Goal: Task Accomplishment & Management: Complete application form

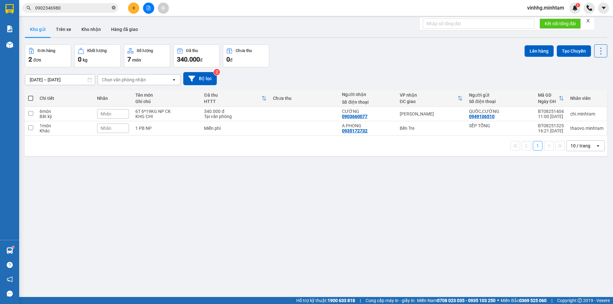
click at [114, 10] on icon "close-circle" at bounding box center [114, 8] width 4 height 4
click at [78, 7] on input "text" at bounding box center [72, 7] width 75 height 7
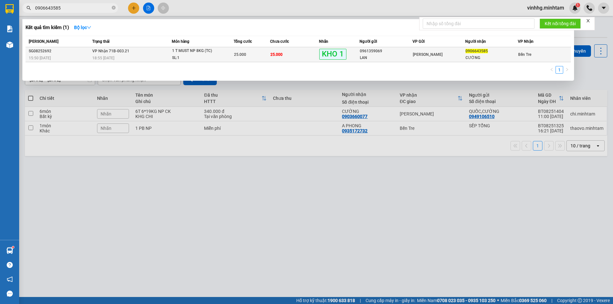
type input "0906643585"
click at [390, 59] on div "LAN" at bounding box center [386, 58] width 52 height 7
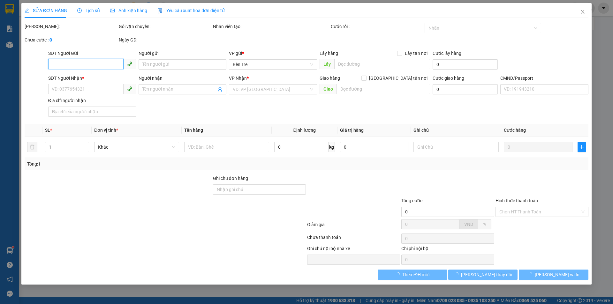
type input "0961359069"
type input "LAN"
type input "0906643585"
type input "CƯỜNG"
type input "NN CHỊU TRÁCH NHIỆM ĐG MAI LẤY"
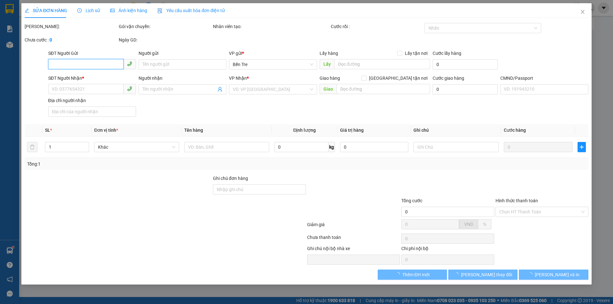
type input "25.000"
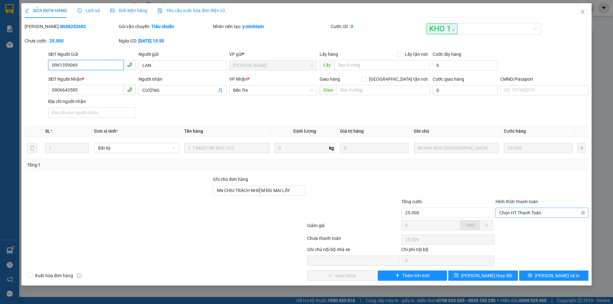
click at [543, 213] on span "Chọn HT Thanh Toán" at bounding box center [541, 213] width 85 height 10
click at [536, 226] on div "Tại văn phòng" at bounding box center [541, 225] width 85 height 7
type input "0"
click at [332, 276] on span "[PERSON_NAME] và Giao hàng" at bounding box center [349, 275] width 61 height 7
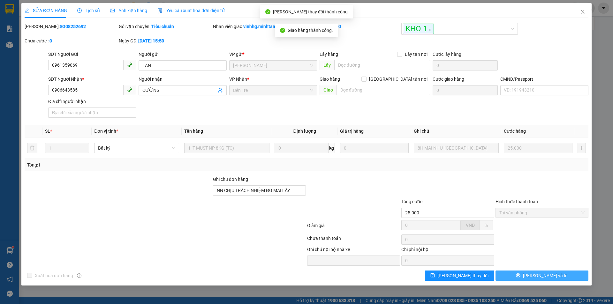
click at [564, 276] on button "[PERSON_NAME] và In" at bounding box center [541, 276] width 93 height 10
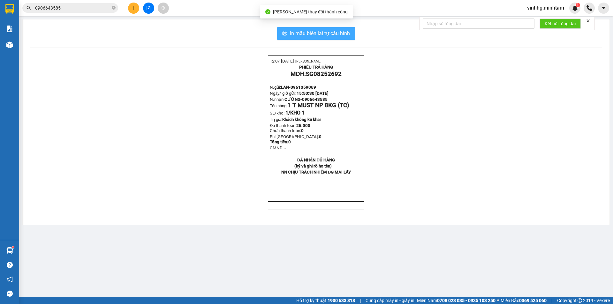
click at [310, 35] on span "In mẫu biên lai tự cấu hình" at bounding box center [320, 33] width 60 height 8
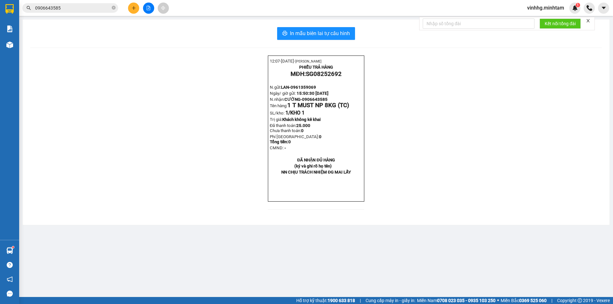
click at [132, 8] on icon "plus" at bounding box center [133, 8] width 4 height 4
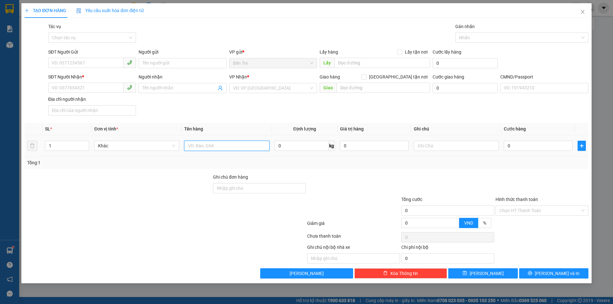
click at [230, 144] on input "text" at bounding box center [226, 146] width 85 height 10
type input "1 T 13KG NP"
click at [99, 62] on input "SĐT Người Gửi" at bounding box center [85, 63] width 75 height 10
click at [83, 64] on input "0942847" at bounding box center [85, 63] width 75 height 10
click at [86, 62] on input "0942847938" at bounding box center [85, 63] width 75 height 10
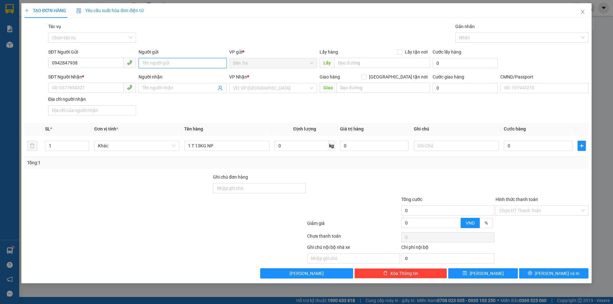
click at [197, 63] on input "Người gửi" at bounding box center [183, 63] width 88 height 10
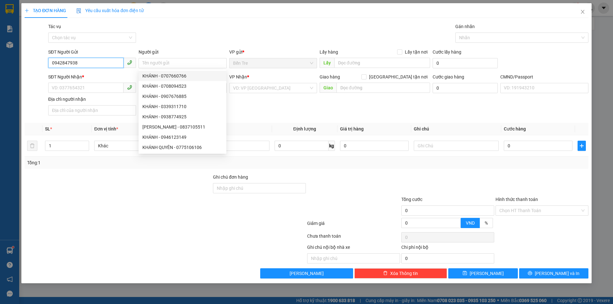
click at [85, 65] on input "0942847938" at bounding box center [85, 63] width 75 height 10
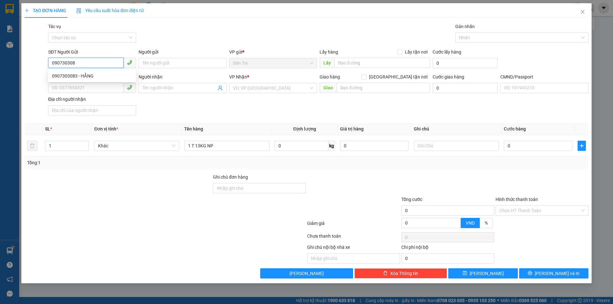
type input "0907303083"
click at [98, 74] on div "0907303083 - HẰNG" at bounding box center [92, 75] width 80 height 7
type input "HẰNG"
type input "0942847938"
type input "THI"
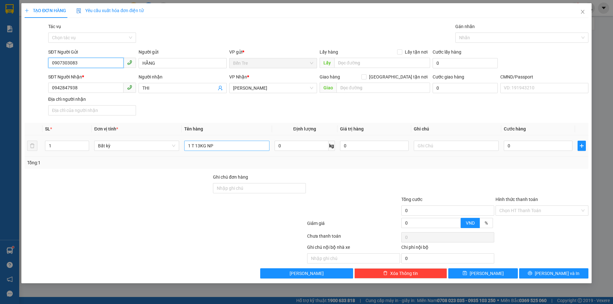
type input "0907303083"
click at [230, 145] on input "1 T 13KG NP" at bounding box center [226, 146] width 85 height 10
type input "1 T 13KG NP (ĐA)"
click at [380, 146] on input "0" at bounding box center [374, 146] width 69 height 10
type input "350.000"
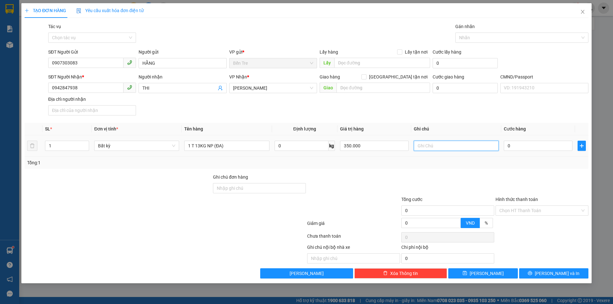
click at [448, 145] on input "text" at bounding box center [456, 146] width 85 height 10
click at [449, 147] on input "text" at bounding box center [456, 146] width 85 height 10
type input "16H30VINH"
click at [522, 142] on input "0" at bounding box center [538, 146] width 69 height 10
type input "3"
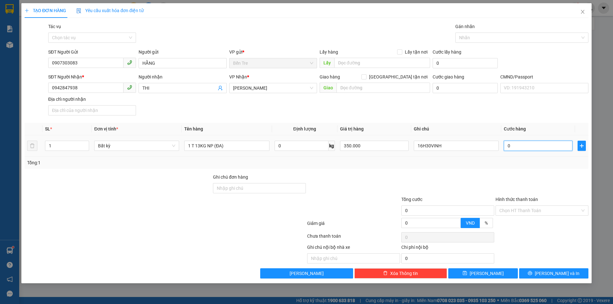
type input "3"
type input "30"
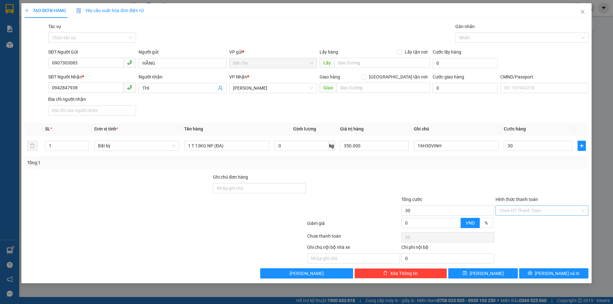
type input "30.000"
click at [541, 211] on input "Hình thức thanh toán" at bounding box center [539, 211] width 81 height 10
click at [528, 226] on div "Tại văn phòng" at bounding box center [541, 223] width 85 height 7
type input "0"
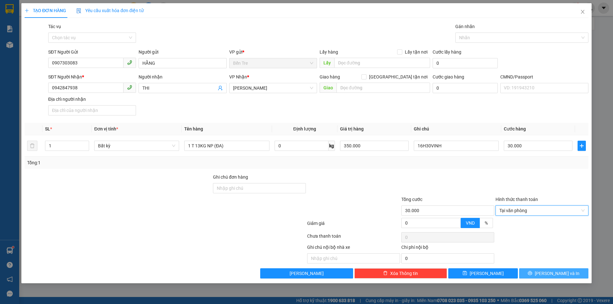
click at [551, 276] on span "[PERSON_NAME] và In" at bounding box center [557, 273] width 45 height 7
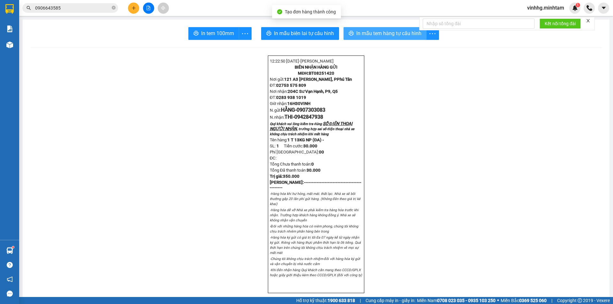
click at [392, 32] on span "In mẫu tem hàng tự cấu hình" at bounding box center [388, 33] width 65 height 8
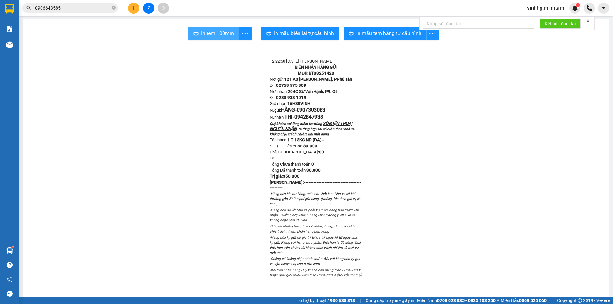
drag, startPoint x: 213, startPoint y: 36, endPoint x: 211, endPoint y: 24, distance: 12.2
click at [213, 37] on span "In tem 100mm" at bounding box center [217, 33] width 33 height 8
click at [114, 9] on icon "close-circle" at bounding box center [114, 8] width 4 height 4
click at [99, 6] on input "text" at bounding box center [72, 7] width 75 height 7
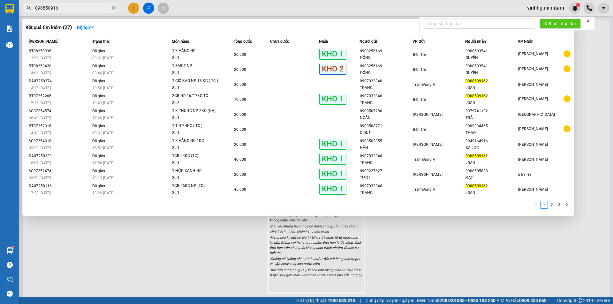
type input "0908509162"
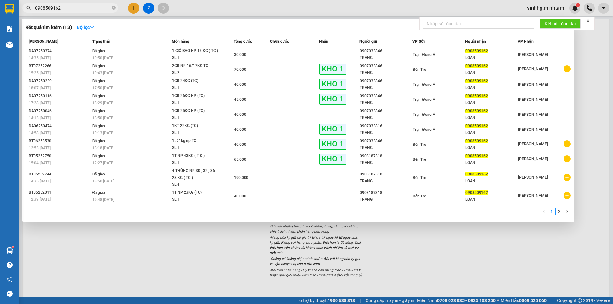
drag, startPoint x: 113, startPoint y: 9, endPoint x: 101, endPoint y: 8, distance: 11.8
click at [113, 8] on icon "close-circle" at bounding box center [114, 8] width 4 height 4
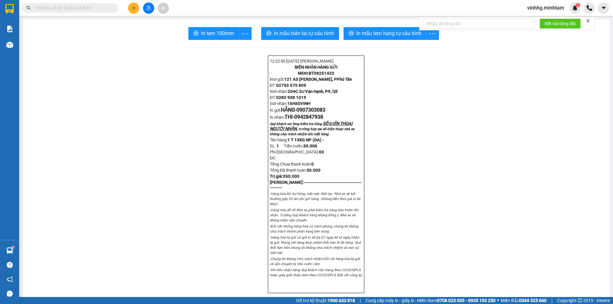
click at [89, 9] on input "text" at bounding box center [72, 7] width 75 height 7
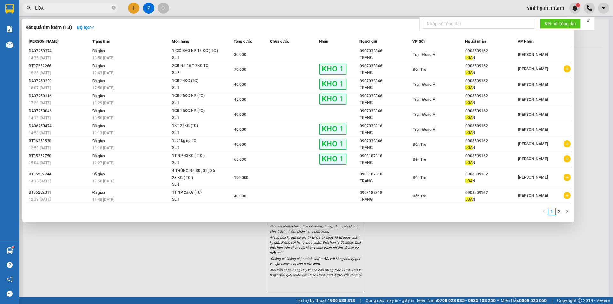
type input "LOAN"
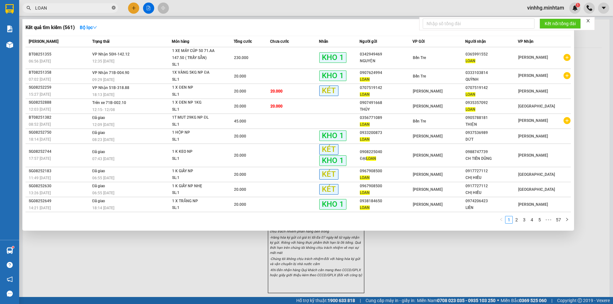
click at [115, 7] on icon "close-circle" at bounding box center [114, 8] width 4 height 4
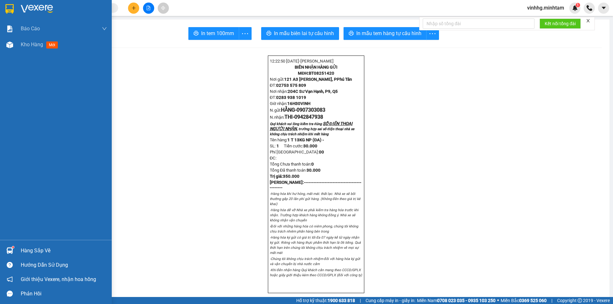
click at [26, 10] on img at bounding box center [37, 9] width 32 height 10
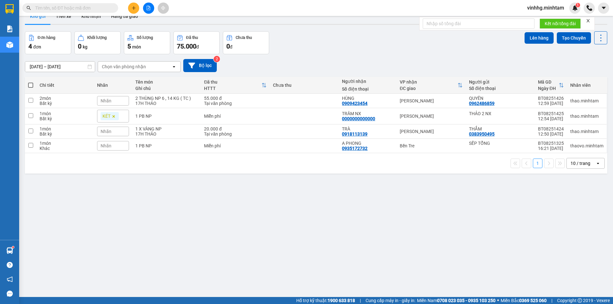
scroll to position [29, 0]
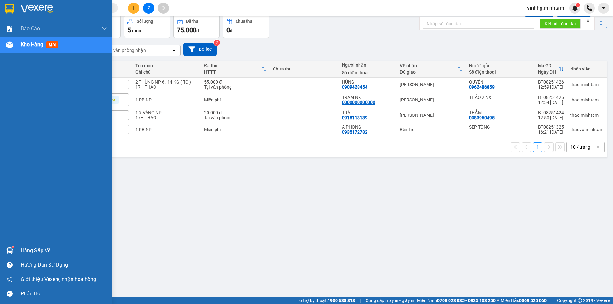
click at [4, 250] on div at bounding box center [9, 250] width 11 height 11
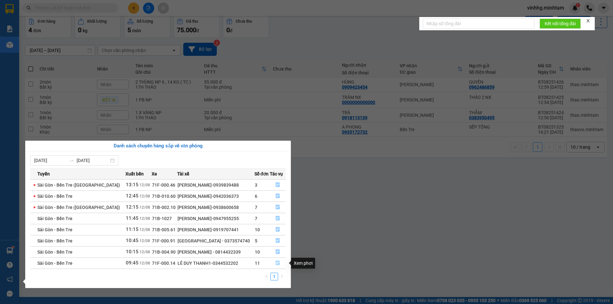
click at [276, 264] on icon "file-done" at bounding box center [277, 263] width 4 height 4
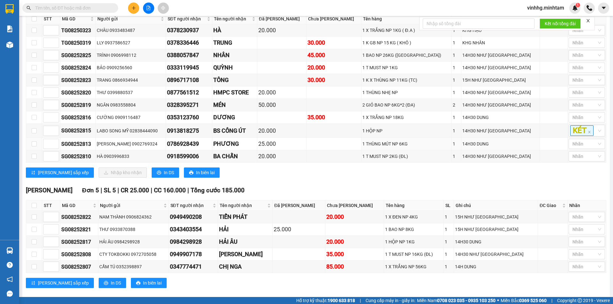
scroll to position [264, 0]
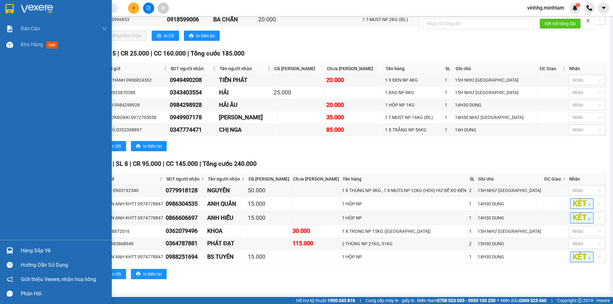
click at [27, 253] on div "Hàng sắp về" at bounding box center [64, 251] width 86 height 10
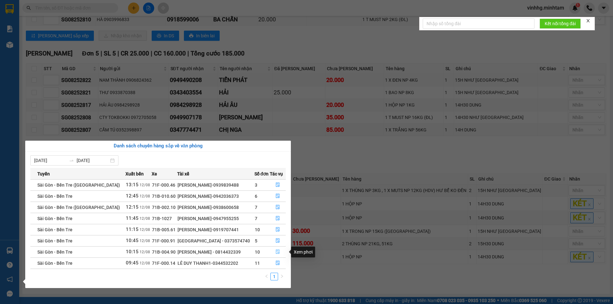
click at [277, 249] on button "button" at bounding box center [278, 252] width 16 height 10
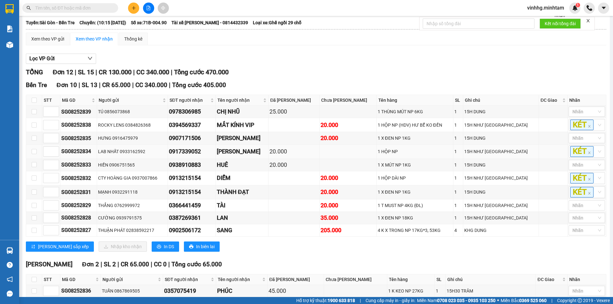
scroll to position [93, 0]
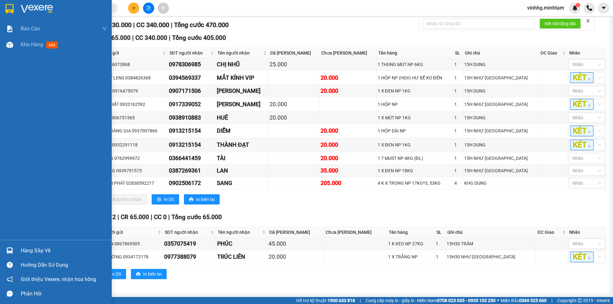
click at [25, 254] on div "Hàng sắp về" at bounding box center [64, 251] width 86 height 10
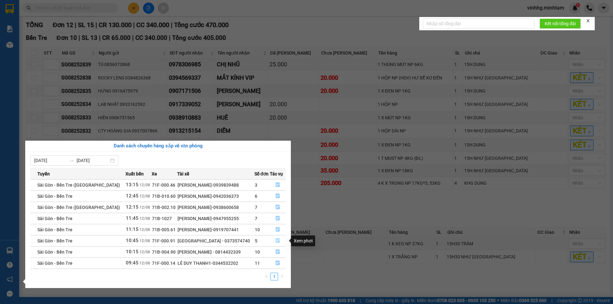
click at [276, 238] on icon "file-done" at bounding box center [277, 240] width 4 height 4
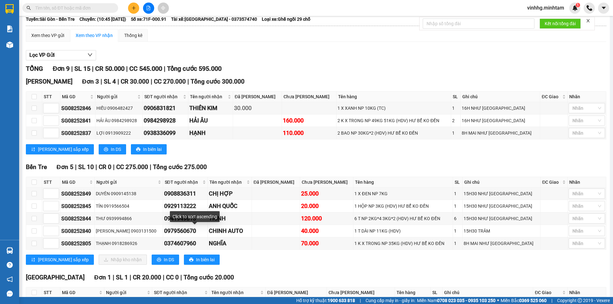
scroll to position [97, 0]
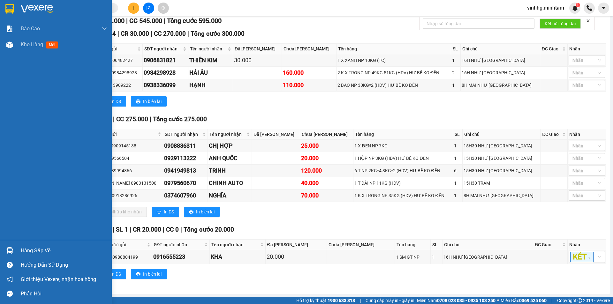
drag, startPoint x: 18, startPoint y: 243, endPoint x: 14, endPoint y: 241, distance: 4.6
click at [18, 243] on div "Hàng sắp về Hướng dẫn sử dụng Giới thiệu Vexere, nhận hoa hồng Phản hồi" at bounding box center [56, 270] width 112 height 61
click at [29, 246] on div "Hàng sắp về" at bounding box center [64, 251] width 86 height 10
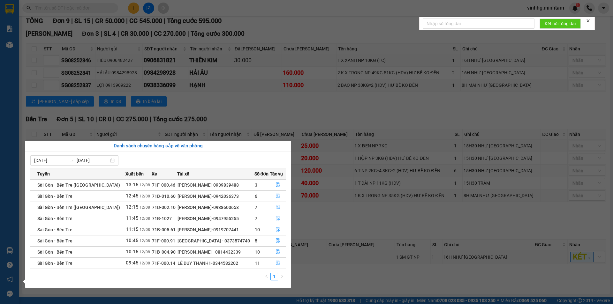
click at [322, 171] on section "Kết quả tìm kiếm ( 561 ) Bộ lọc Mã ĐH Trạng thái Món hàng Tổng cước Chưa cước N…" at bounding box center [306, 152] width 613 height 304
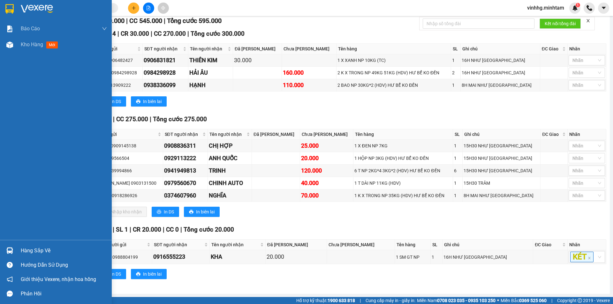
click at [14, 250] on div at bounding box center [9, 250] width 11 height 11
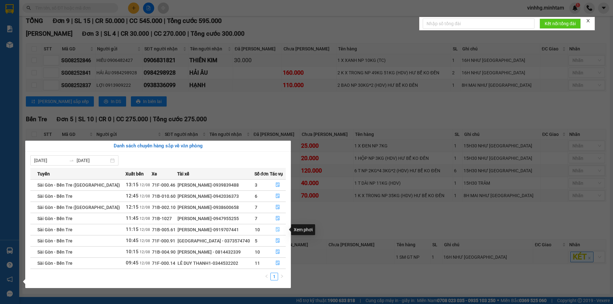
click at [273, 230] on button "button" at bounding box center [278, 230] width 16 height 10
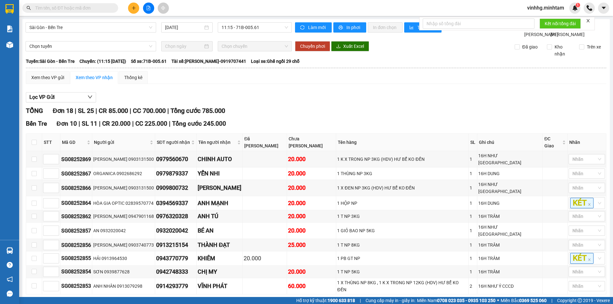
click at [76, 8] on input "text" at bounding box center [72, 7] width 75 height 7
click at [75, 8] on input "text" at bounding box center [72, 7] width 75 height 7
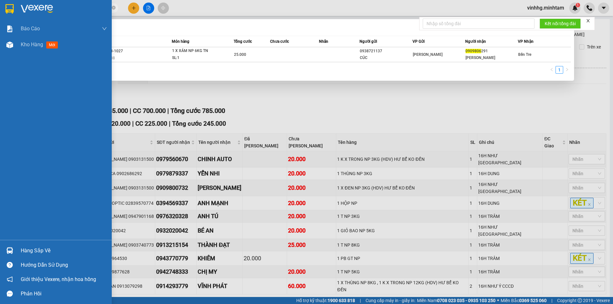
type input "0909806"
click at [19, 250] on div "Hàng sắp về" at bounding box center [56, 251] width 112 height 14
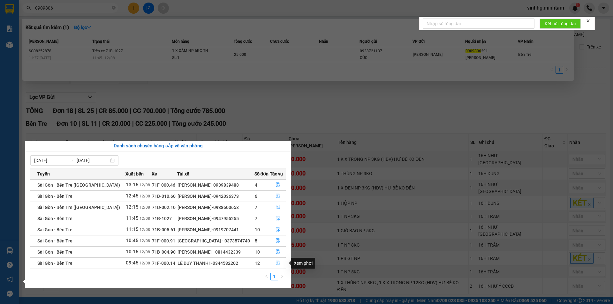
click at [276, 263] on icon "file-done" at bounding box center [278, 263] width 4 height 4
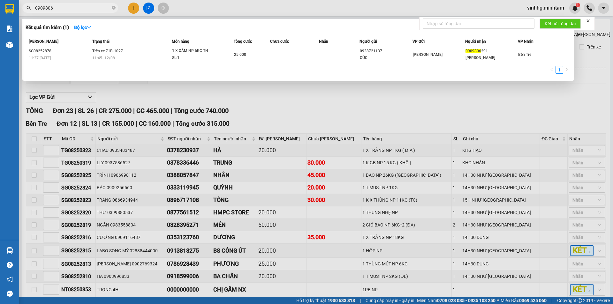
click at [296, 101] on div at bounding box center [306, 152] width 613 height 304
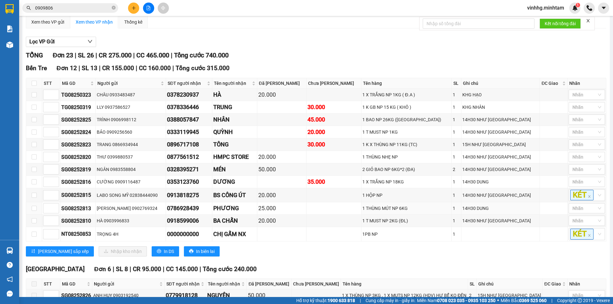
scroll to position [55, 0]
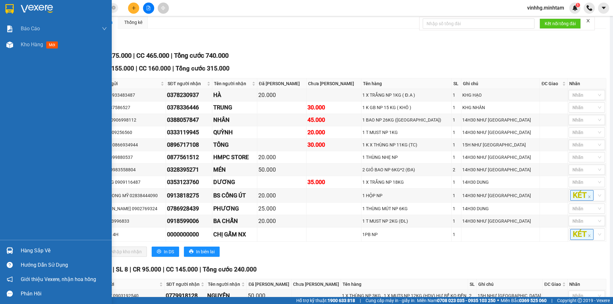
click at [29, 251] on div "Hàng sắp về" at bounding box center [64, 251] width 86 height 10
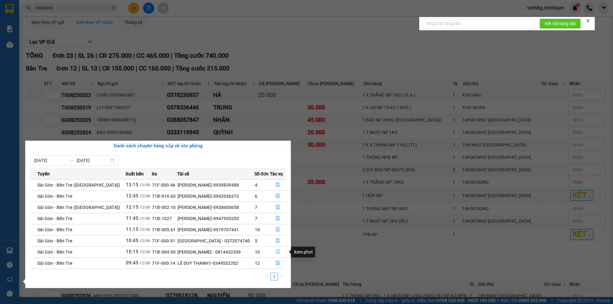
click at [275, 251] on icon "file-done" at bounding box center [277, 252] width 4 height 4
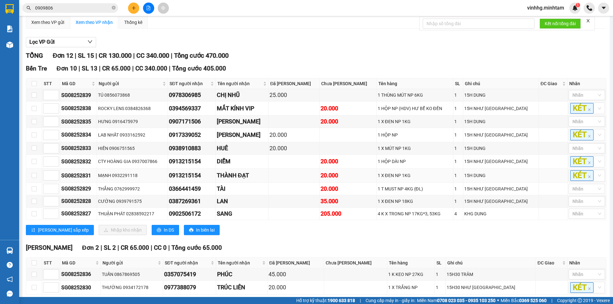
scroll to position [93, 0]
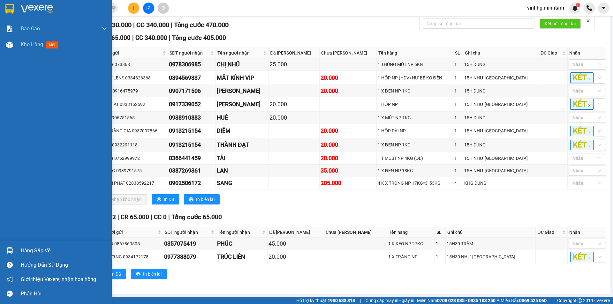
click at [28, 250] on div "Hàng sắp về" at bounding box center [64, 251] width 86 height 10
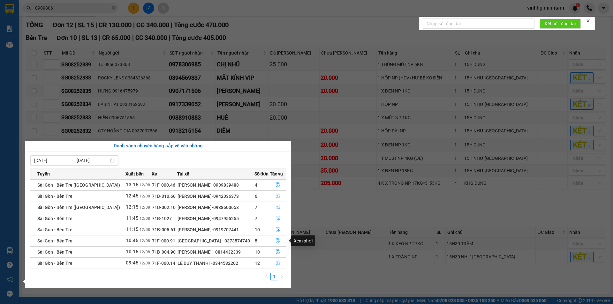
click at [278, 241] on icon "file-done" at bounding box center [277, 240] width 4 height 4
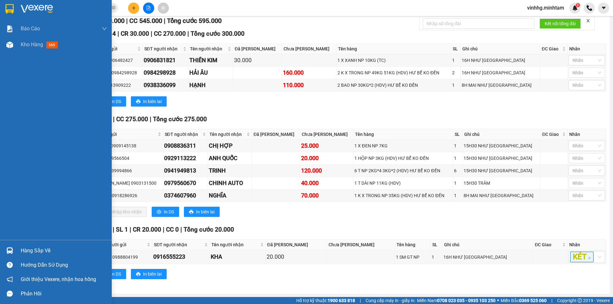
click at [8, 248] on img at bounding box center [9, 250] width 7 height 7
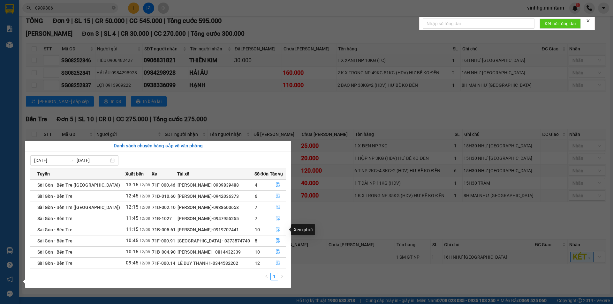
click at [279, 227] on button "button" at bounding box center [278, 230] width 16 height 10
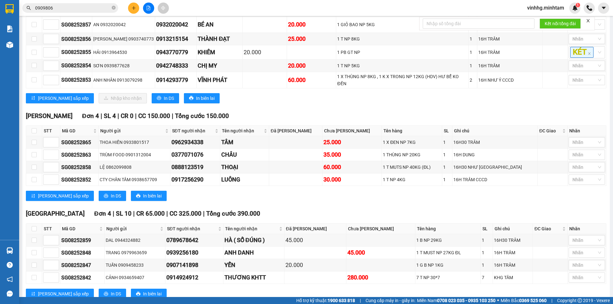
scroll to position [211, 0]
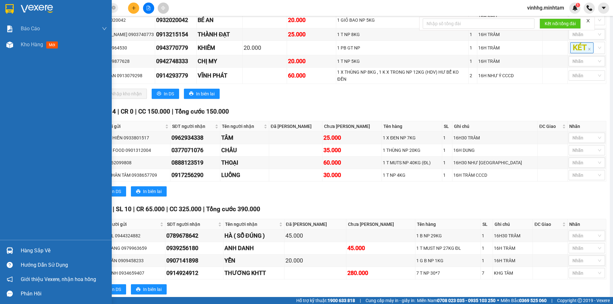
click at [31, 251] on div "Hàng sắp về" at bounding box center [64, 251] width 86 height 10
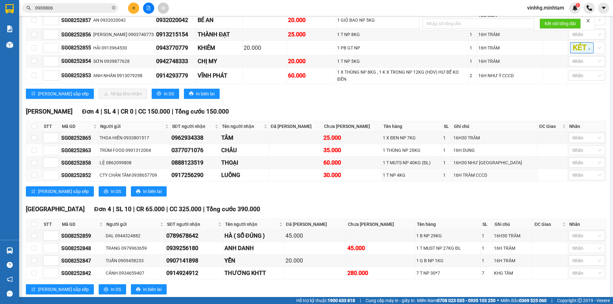
click at [319, 163] on section "Kết quả tìm kiếm ( 1 ) Bộ lọc Mã ĐH Trạng thái Món hàng Tổng cước Chưa cước Nhã…" at bounding box center [306, 152] width 613 height 304
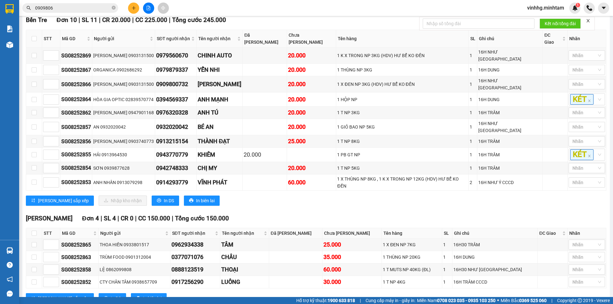
scroll to position [0, 0]
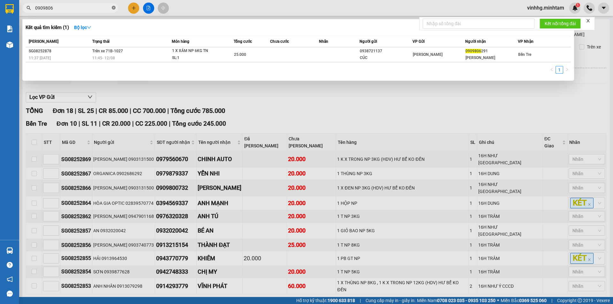
click at [114, 8] on icon "close-circle" at bounding box center [114, 8] width 4 height 4
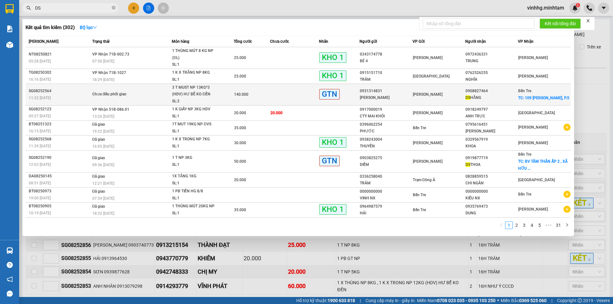
type input "DS"
click at [236, 98] on div "140.000" at bounding box center [252, 94] width 36 height 7
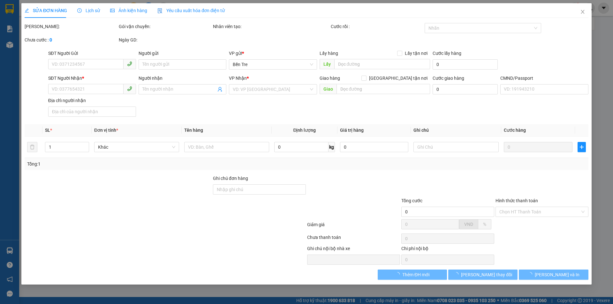
type input "0931314831"
type input "[PERSON_NAME]"
type input "0908827464"
type input "DS HẰNG"
checkbox input "true"
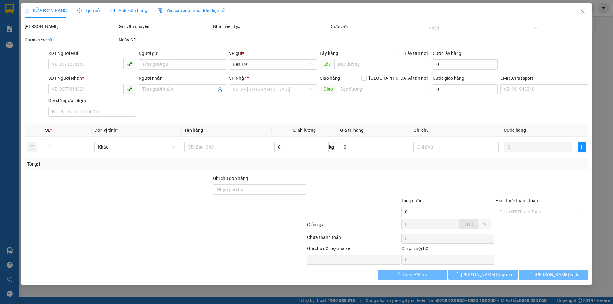
type input "109 ĐOÀN [PERSON_NAME], P.5"
type input "140.000"
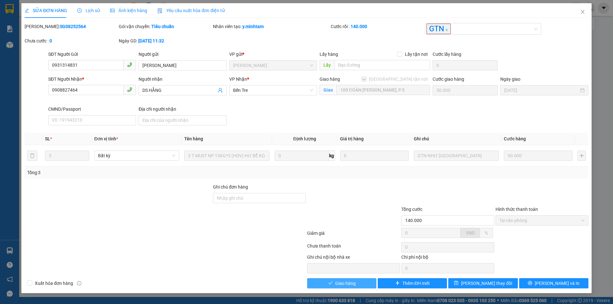
click at [340, 285] on span "Giao hàng" at bounding box center [345, 283] width 20 height 7
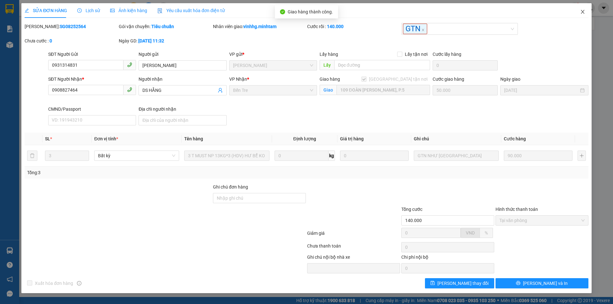
click at [582, 9] on span "Close" at bounding box center [582, 12] width 18 height 18
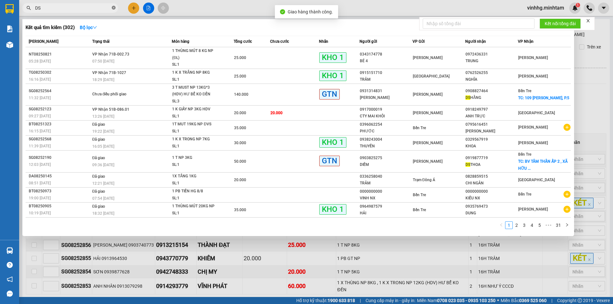
click at [114, 8] on icon "close-circle" at bounding box center [114, 8] width 4 height 4
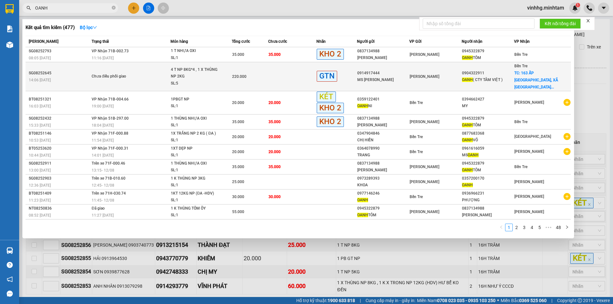
type input "OANH"
click at [281, 73] on td at bounding box center [292, 76] width 48 height 29
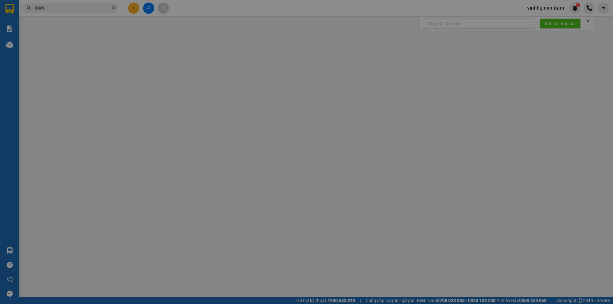
type input "0914917444"
type input "MS [PERSON_NAME]"
type input "0904322911"
type input "OANH ( CTY TÂM VIỆT )"
checkbox input "true"
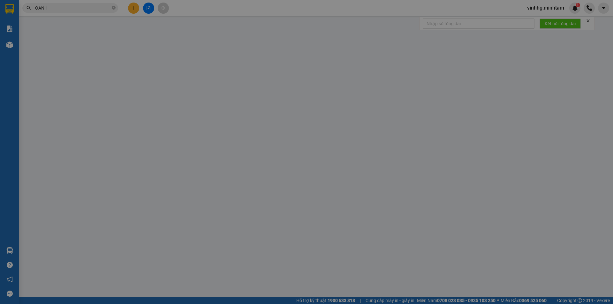
type input "163 ẤP [GEOGRAPHIC_DATA], XÃ [GEOGRAPHIC_DATA], [GEOGRAPHIC_DATA]"
type input "220.000"
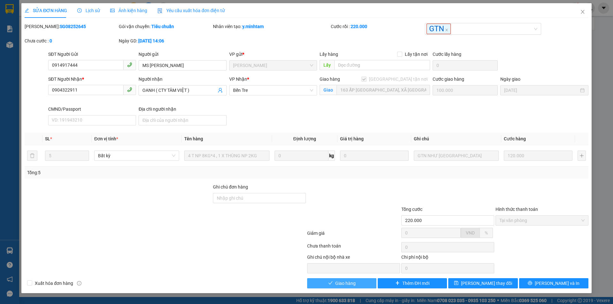
click at [348, 283] on span "Giao hàng" at bounding box center [345, 283] width 20 height 7
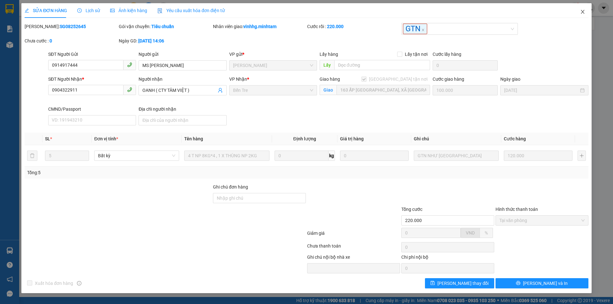
drag, startPoint x: 580, startPoint y: 11, endPoint x: 565, endPoint y: 0, distance: 18.9
click at [579, 11] on span "Close" at bounding box center [582, 12] width 18 height 18
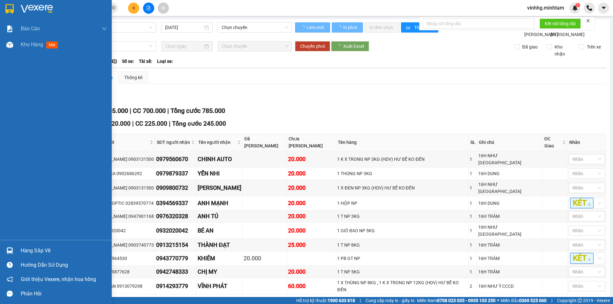
click at [8, 4] on img at bounding box center [9, 9] width 8 height 10
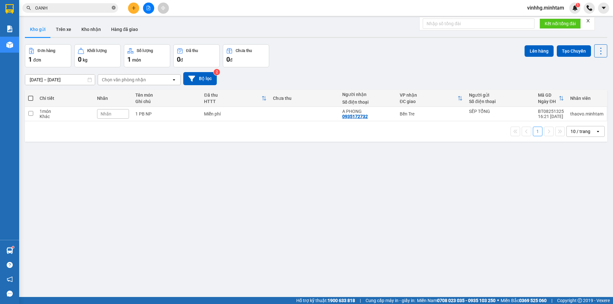
click at [115, 10] on icon "close-circle" at bounding box center [114, 8] width 4 height 4
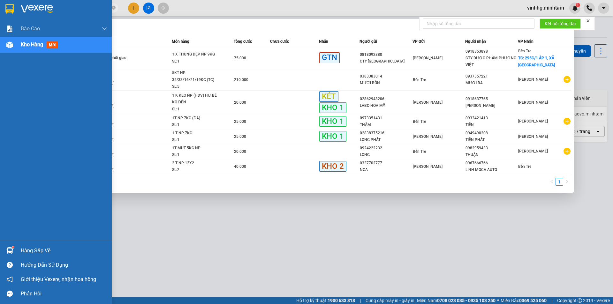
type input "2733"
click at [17, 246] on div "Hàng sắp về" at bounding box center [56, 251] width 112 height 14
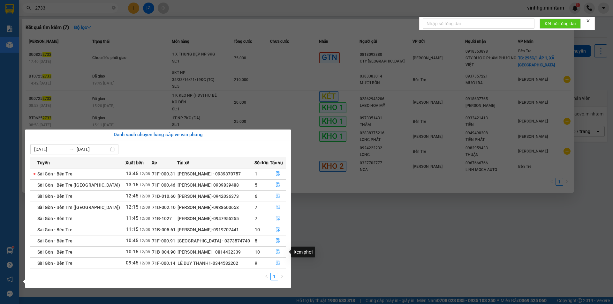
click at [275, 254] on span "file-done" at bounding box center [277, 252] width 4 height 5
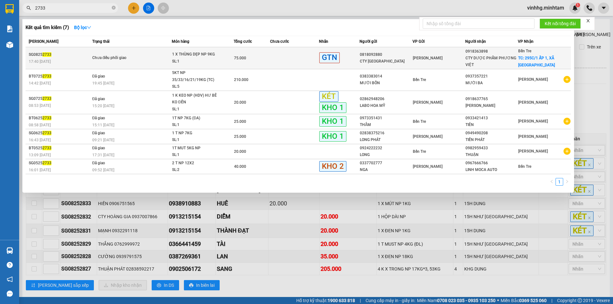
click at [333, 51] on td "GTN" at bounding box center [339, 58] width 41 height 22
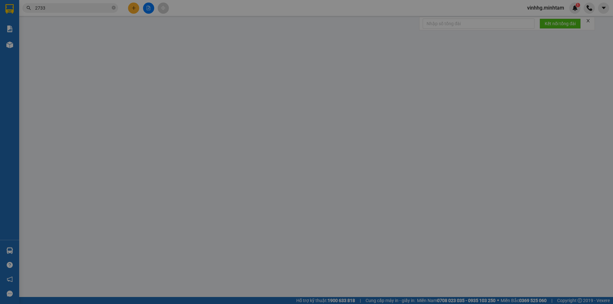
type input "0818092880"
type input "CTY [GEOGRAPHIC_DATA]"
type input "0918363898"
type input "CTY DƯỢC PHẨM PHƯƠNG VIỆT"
checkbox input "true"
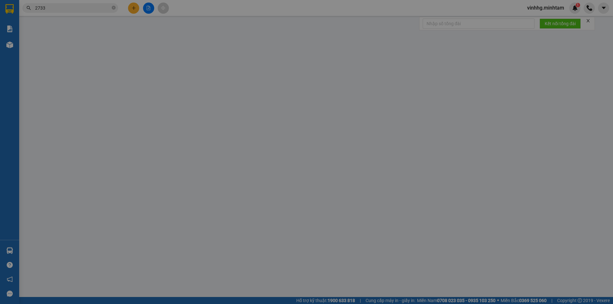
type input "295C/1 ẤP 1, XÃ [GEOGRAPHIC_DATA]"
type input "75.000"
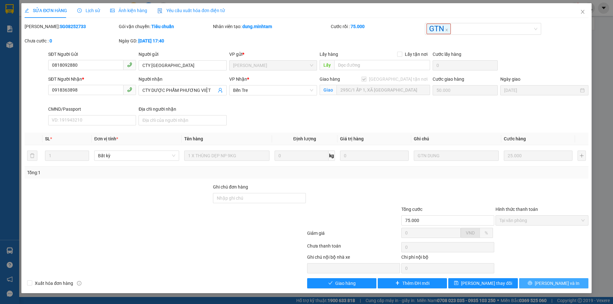
click at [561, 284] on span "[PERSON_NAME] và In" at bounding box center [557, 283] width 45 height 7
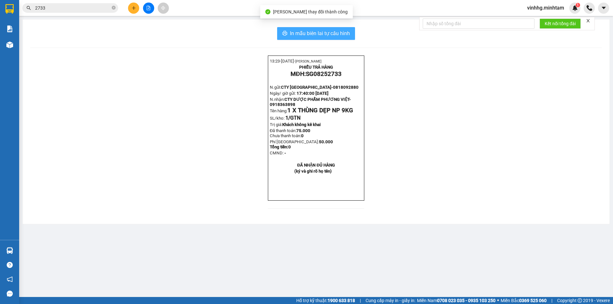
click at [316, 32] on span "In mẫu biên lai tự cấu hình" at bounding box center [320, 33] width 60 height 8
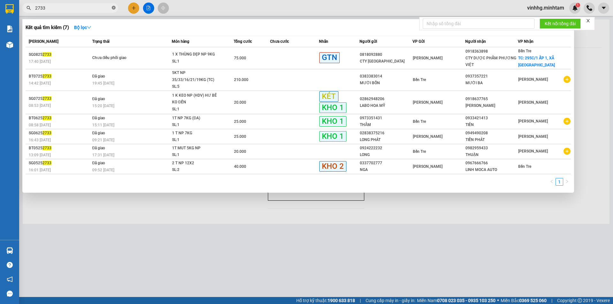
click at [113, 7] on icon "close-circle" at bounding box center [114, 8] width 4 height 4
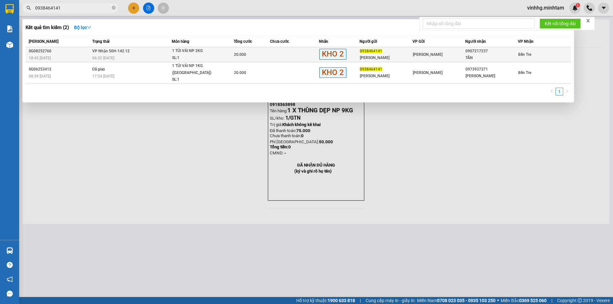
type input "0938464141"
click at [191, 58] on div "SL: 1" at bounding box center [196, 58] width 48 height 7
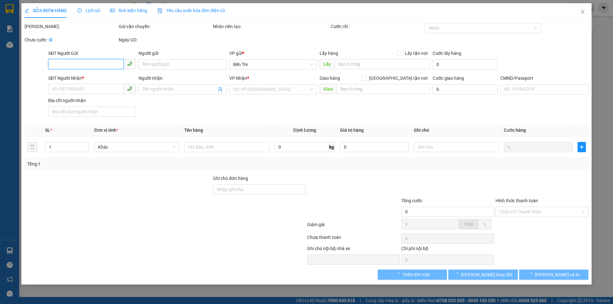
type input "0938464141"
type input "[PERSON_NAME]"
type input "0907217237"
type input "TÂN"
type input "ĐG"
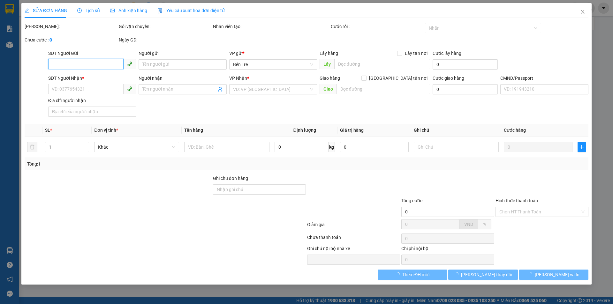
type input "20.000"
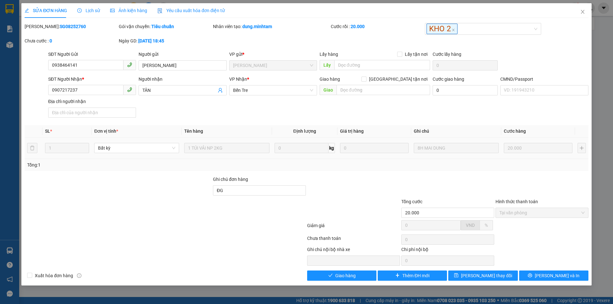
click at [86, 8] on span "Lịch sử" at bounding box center [88, 10] width 23 height 5
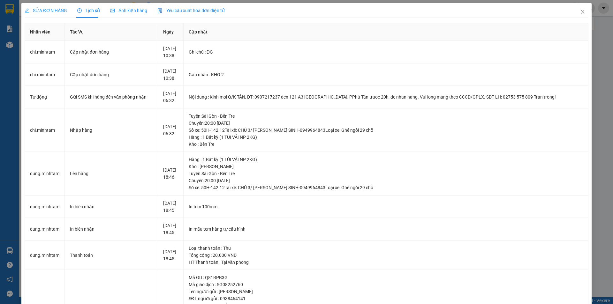
click at [53, 10] on span "SỬA ĐƠN HÀNG" at bounding box center [46, 10] width 42 height 5
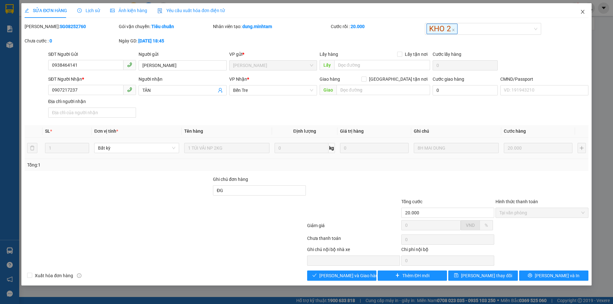
click at [585, 12] on icon "close" at bounding box center [582, 11] width 5 height 5
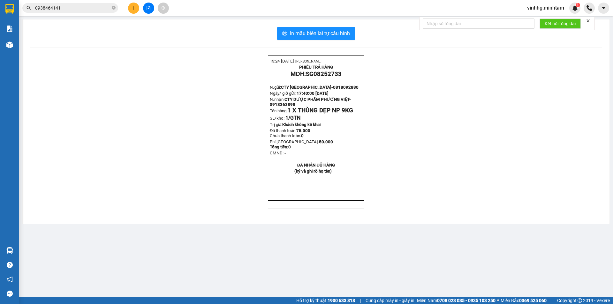
click at [85, 6] on input "0938464141" at bounding box center [72, 7] width 75 height 7
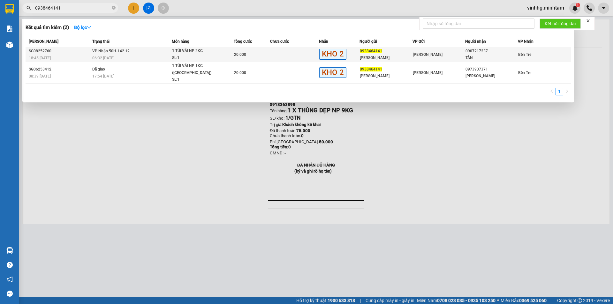
click at [101, 61] on div "06:32 [DATE]" at bounding box center [131, 58] width 79 height 7
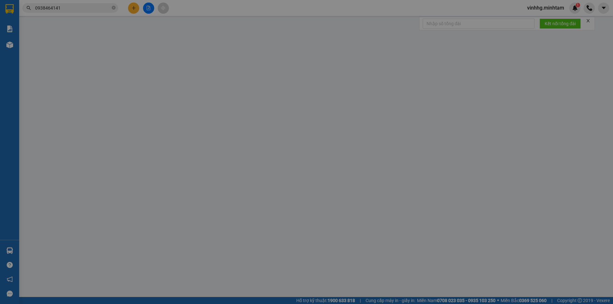
type input "0938464141"
type input "[PERSON_NAME]"
type input "0907217237"
type input "TÂN"
type input "ĐG"
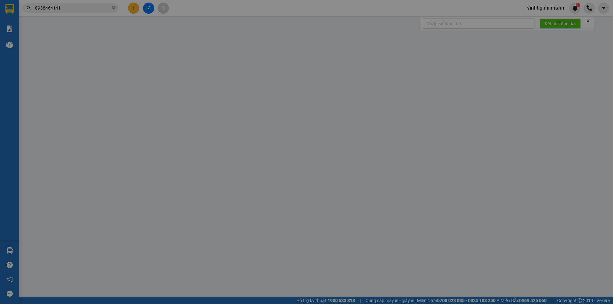
type input "20.000"
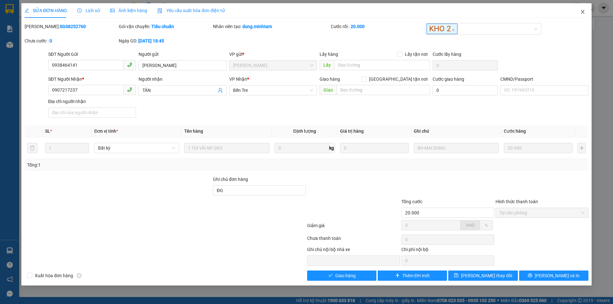
click at [583, 10] on icon "close" at bounding box center [582, 11] width 5 height 5
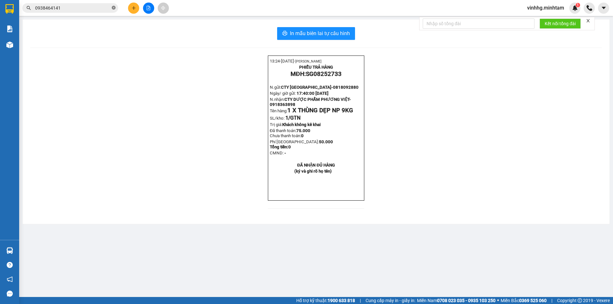
click at [114, 8] on icon "close-circle" at bounding box center [114, 8] width 4 height 4
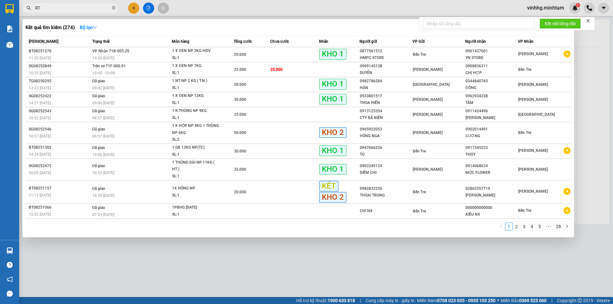
type input "R"
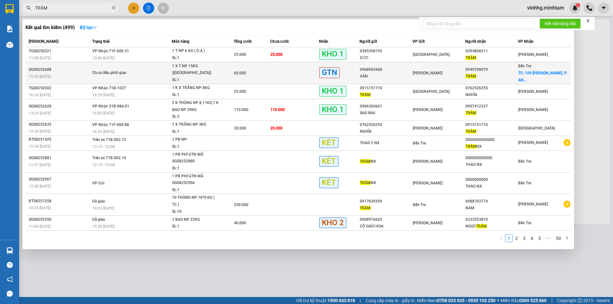
type input "TRÂM"
click at [456, 75] on div "[PERSON_NAME]" at bounding box center [439, 73] width 52 height 7
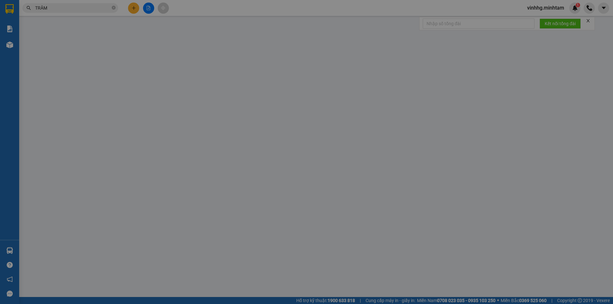
type input "0968903468"
type input "VÂN"
type input "0949700079"
type input "TRÂM"
checkbox input "true"
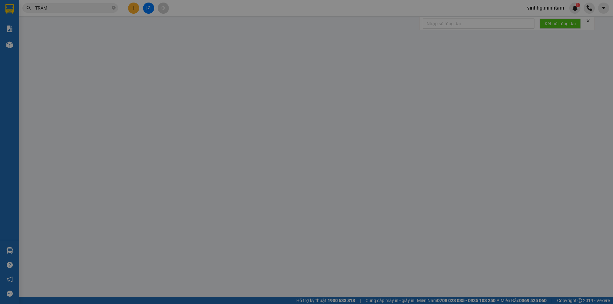
type input "109 ĐOÀN [PERSON_NAME], P. AN HỘI"
type input "60.000"
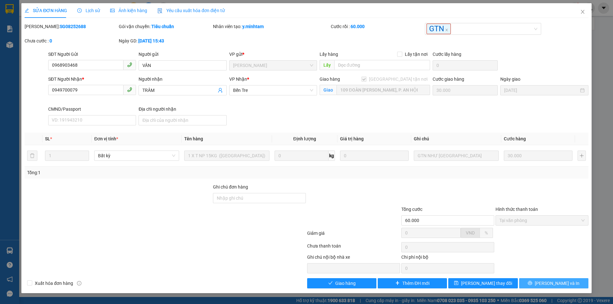
click at [551, 285] on span "[PERSON_NAME] và In" at bounding box center [557, 283] width 45 height 7
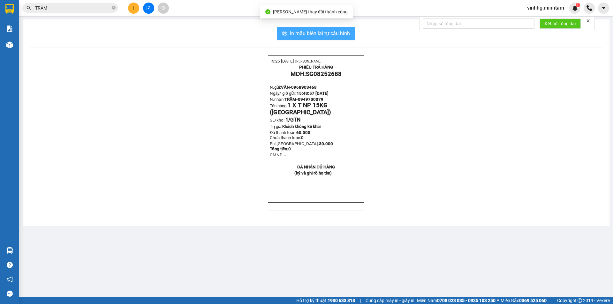
click at [329, 34] on span "In mẫu biên lai tự cấu hình" at bounding box center [320, 33] width 60 height 8
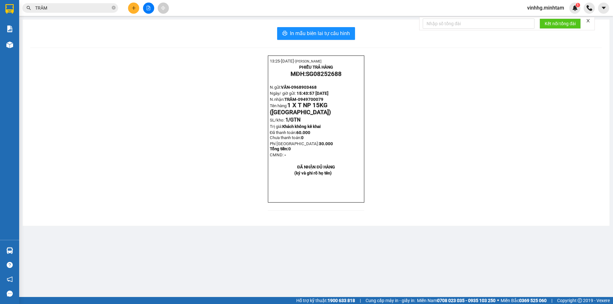
click at [116, 8] on span "TRÂM" at bounding box center [70, 8] width 96 height 10
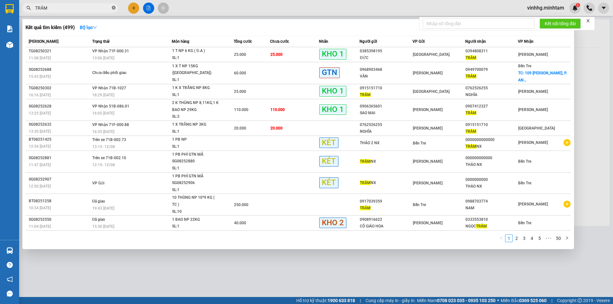
click at [114, 9] on icon "close-circle" at bounding box center [114, 8] width 4 height 4
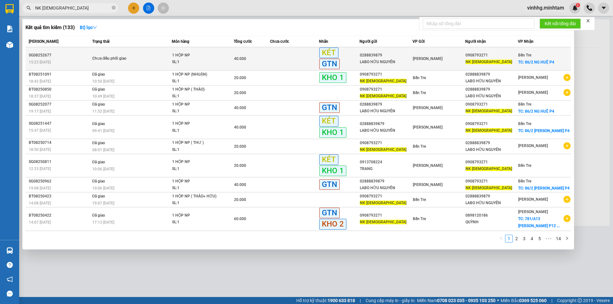
type input "NK [DEMOGRAPHIC_DATA]"
click at [207, 63] on div "SL: 1" at bounding box center [196, 62] width 48 height 7
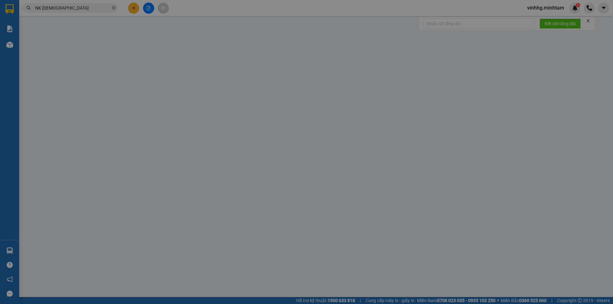
type input "0288839879"
type input "LABO HỮU NGUYÊN"
type input "0908793271"
type input "NK [DEMOGRAPHIC_DATA]"
checkbox input "true"
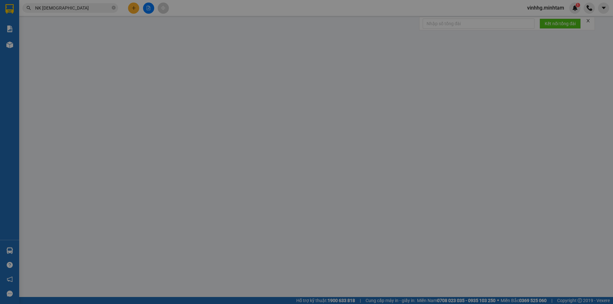
type input "86/2 NG HUỆ P4"
type input "40.000"
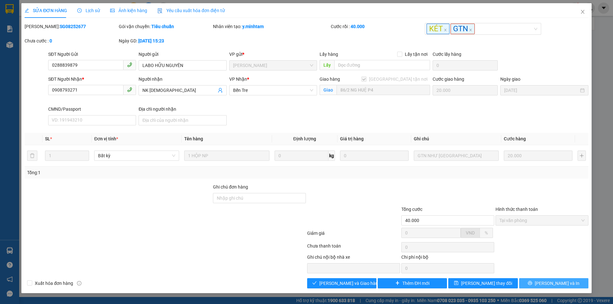
click at [550, 284] on span "[PERSON_NAME] và In" at bounding box center [557, 283] width 45 height 7
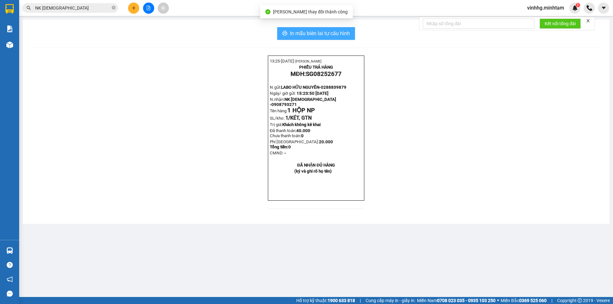
click at [321, 32] on span "In mẫu biên lai tự cấu hình" at bounding box center [320, 33] width 60 height 8
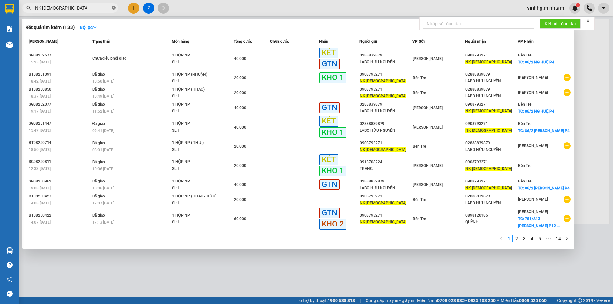
click at [114, 9] on icon "close-circle" at bounding box center [114, 8] width 4 height 4
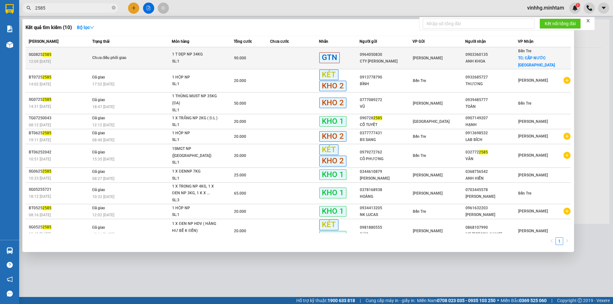
type input "2585"
click at [466, 58] on div "ANH KHOA" at bounding box center [491, 61] width 52 height 7
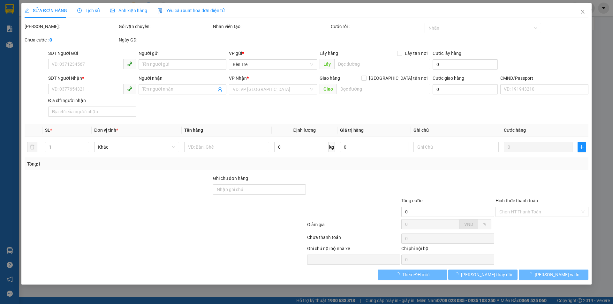
type input "0964050830"
type input "CTY [PERSON_NAME]"
type input "0903360135"
type input "ANH KHOA"
checkbox input "true"
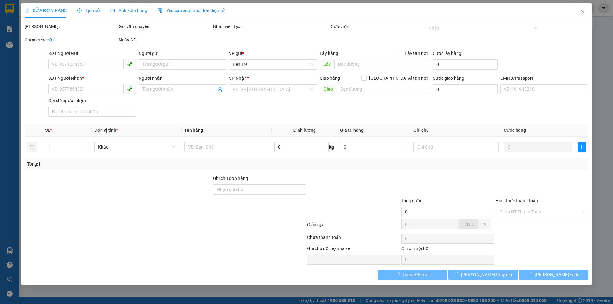
type input "CẤP NƯỚC [GEOGRAPHIC_DATA]"
type input "90.000"
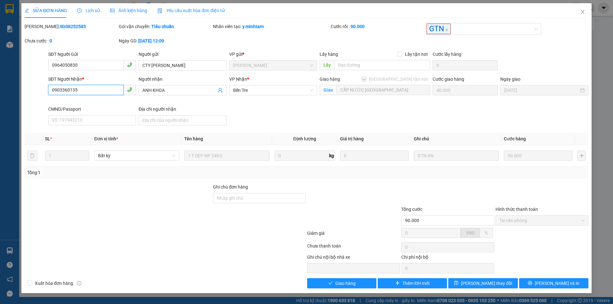
drag, startPoint x: 88, startPoint y: 90, endPoint x: 21, endPoint y: 100, distance: 67.7
click at [21, 100] on div "SỬA ĐƠN HÀNG Lịch sử Ảnh kiện hàng Yêu cầu xuất hóa đơn điện tử Total Paid Fee …" at bounding box center [306, 152] width 613 height 304
click at [582, 11] on icon "close" at bounding box center [583, 12] width 4 height 4
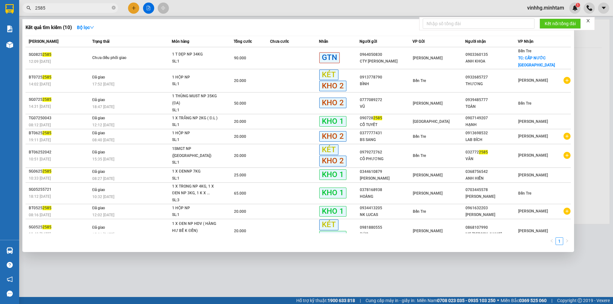
click at [102, 10] on input "2585" at bounding box center [72, 7] width 75 height 7
click at [115, 8] on icon "close-circle" at bounding box center [114, 8] width 4 height 4
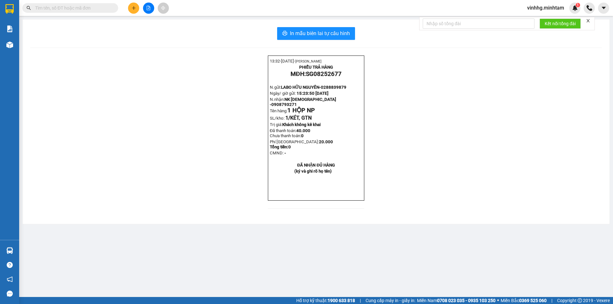
paste input "0903360135"
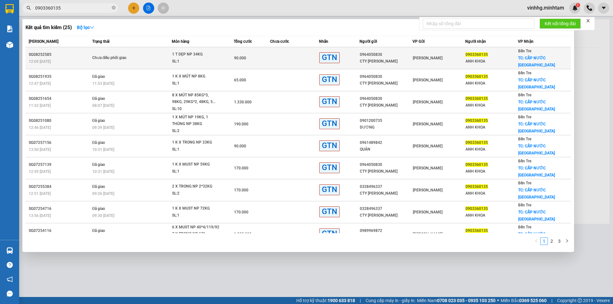
type input "0903360135"
click at [129, 55] on div "Chưa điều phối giao" at bounding box center [116, 58] width 48 height 7
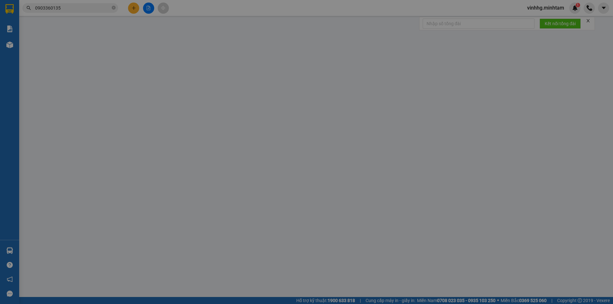
type input "0964050830"
type input "CTY [PERSON_NAME]"
type input "0903360135"
type input "ANH KHOA"
checkbox input "true"
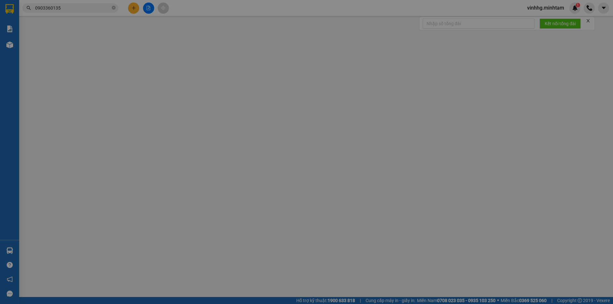
type input "CẤP NƯỚC [GEOGRAPHIC_DATA]"
type input "90.000"
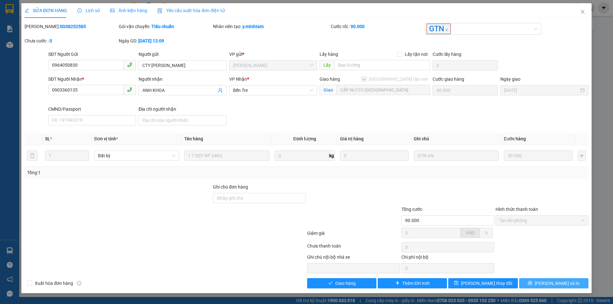
click at [561, 281] on span "[PERSON_NAME] và In" at bounding box center [557, 283] width 45 height 7
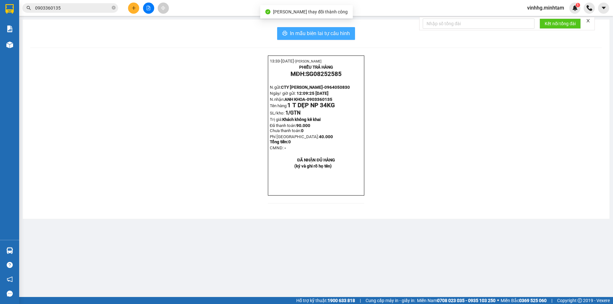
click at [336, 33] on span "In mẫu biên lai tự cấu hình" at bounding box center [320, 33] width 60 height 8
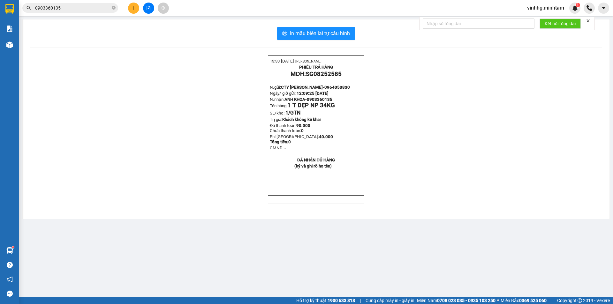
click at [76, 11] on span "0903360135" at bounding box center [70, 8] width 96 height 10
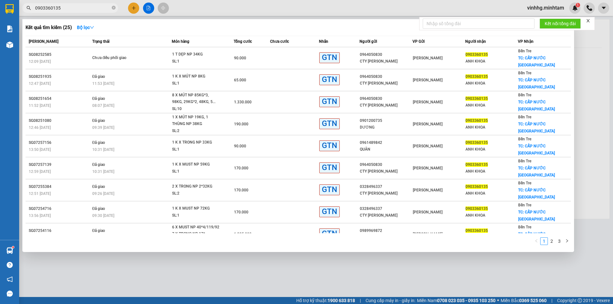
click at [75, 11] on span "0903360135" at bounding box center [70, 8] width 96 height 10
click at [74, 9] on input "0903360135" at bounding box center [72, 7] width 75 height 7
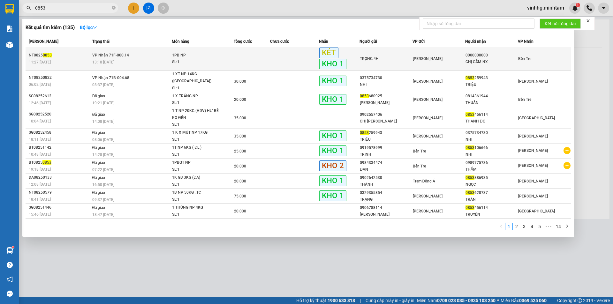
type input "0853"
click at [222, 60] on span "1PB NP SL: 1" at bounding box center [202, 59] width 61 height 14
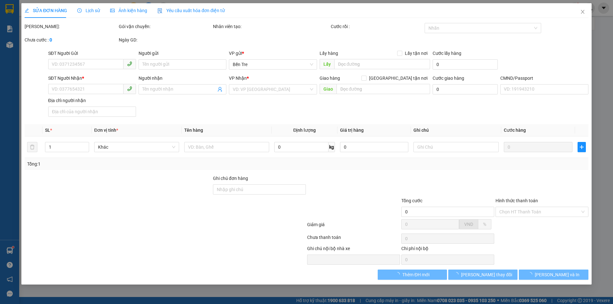
type input "TRỌNG 4H"
type input "0000000000"
type input "CHỊ GẤM NX"
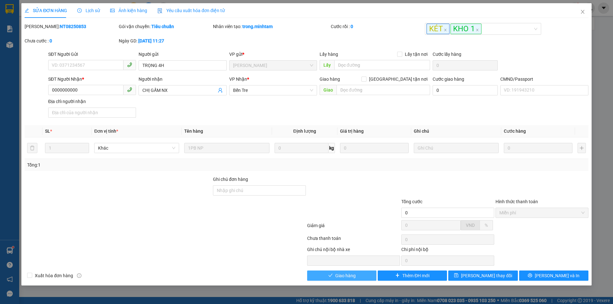
drag, startPoint x: 359, startPoint y: 272, endPoint x: 403, endPoint y: 279, distance: 44.5
click at [359, 273] on button "Giao hàng" at bounding box center [341, 276] width 69 height 10
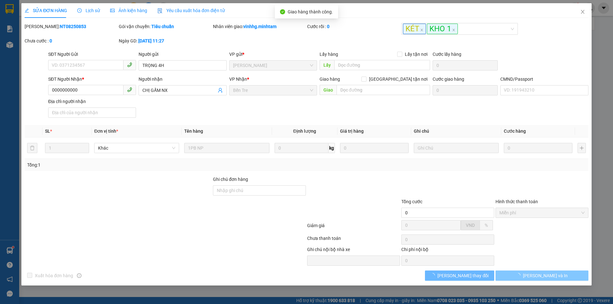
click at [549, 274] on span "[PERSON_NAME] và In" at bounding box center [545, 275] width 45 height 7
click at [551, 274] on span "[PERSON_NAME] và In" at bounding box center [545, 275] width 45 height 7
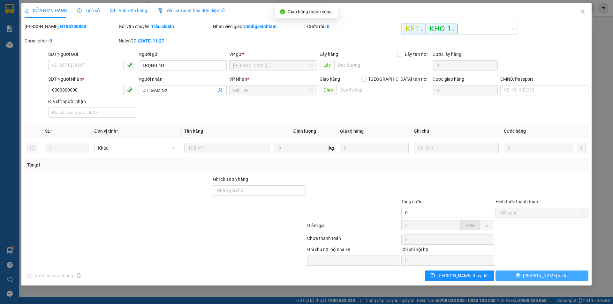
drag, startPoint x: 551, startPoint y: 274, endPoint x: 520, endPoint y: 165, distance: 113.5
click at [551, 272] on span "[PERSON_NAME] và In" at bounding box center [545, 275] width 45 height 7
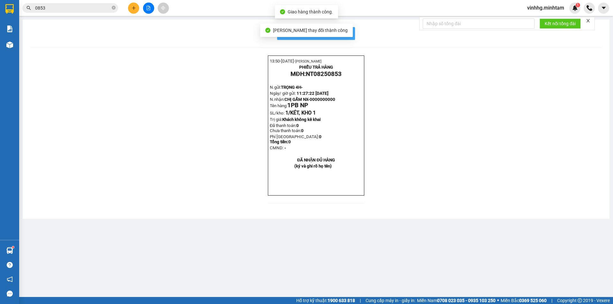
click at [344, 30] on span "In mẫu biên lai tự cấu hình" at bounding box center [320, 33] width 60 height 8
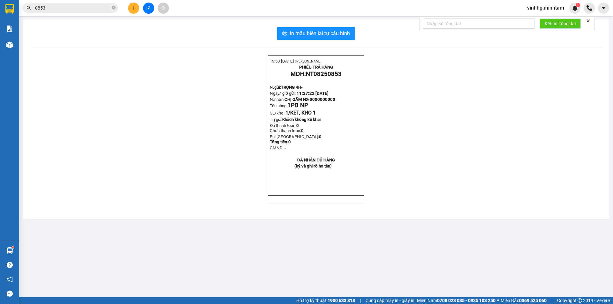
click at [124, 81] on div "13:50- [DATE]- [PERSON_NAME] PHIẾU TRẢ HÀNG MĐH: NT08250853 N.gửi: TRỌNG 4H- Ng…" at bounding box center [315, 134] width 571 height 156
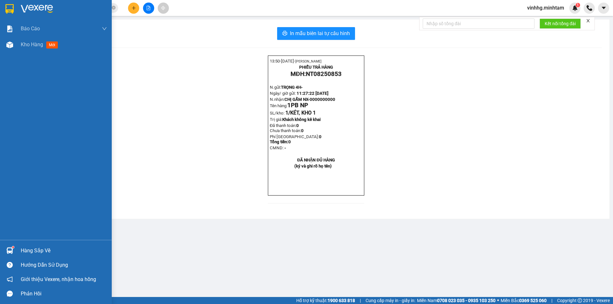
click at [22, 249] on div "Hàng sắp về" at bounding box center [64, 251] width 86 height 10
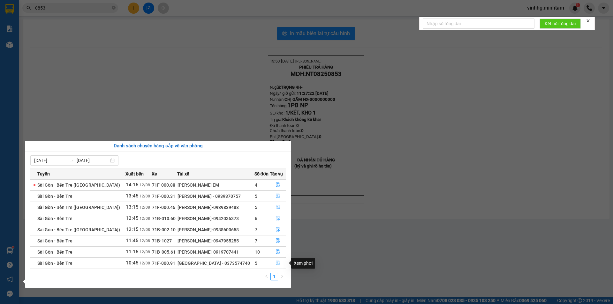
click at [275, 264] on icon "file-done" at bounding box center [277, 263] width 4 height 4
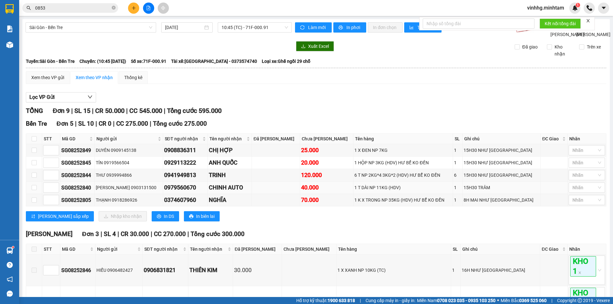
click at [37, 194] on td at bounding box center [34, 188] width 16 height 12
click at [34, 190] on input "checkbox" at bounding box center [34, 187] width 5 height 5
checkbox input "true"
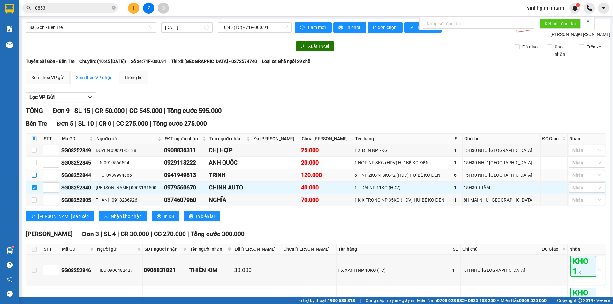
click at [35, 178] on input "checkbox" at bounding box center [34, 175] width 5 height 5
checkbox input "true"
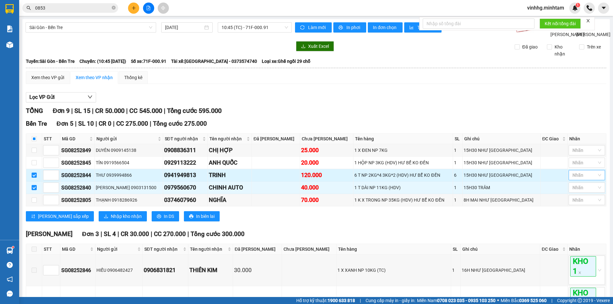
click at [576, 179] on div at bounding box center [583, 175] width 27 height 8
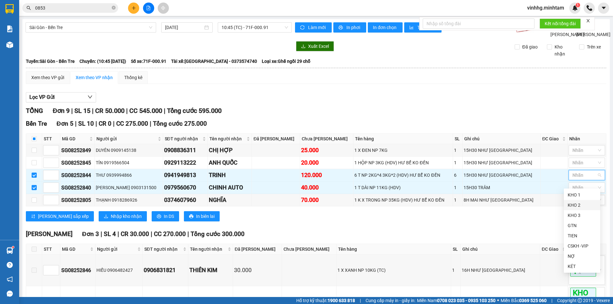
click at [577, 206] on div "KHO 2" at bounding box center [581, 205] width 29 height 7
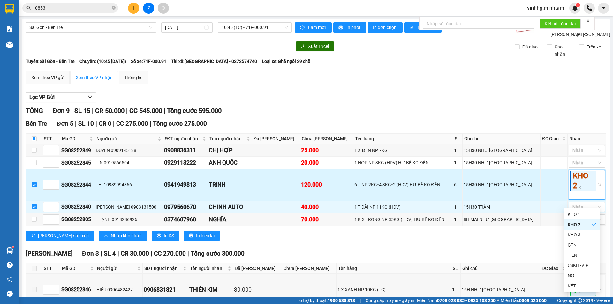
click at [551, 194] on td at bounding box center [553, 185] width 27 height 32
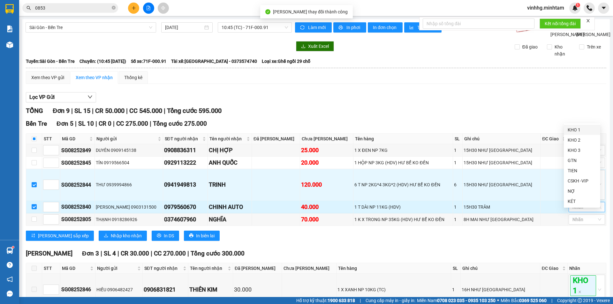
click at [575, 211] on div at bounding box center [583, 207] width 27 height 8
click at [578, 141] on div "KHO 2" at bounding box center [581, 140] width 29 height 7
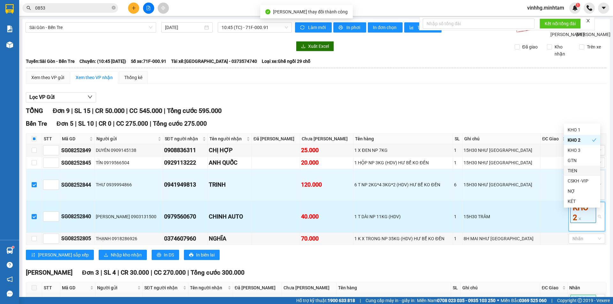
click at [553, 224] on td at bounding box center [553, 217] width 27 height 32
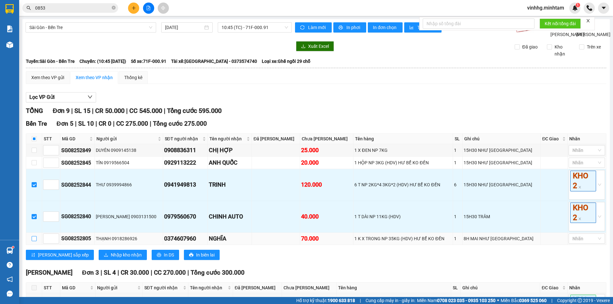
click at [34, 241] on input "checkbox" at bounding box center [34, 238] width 5 height 5
checkbox input "true"
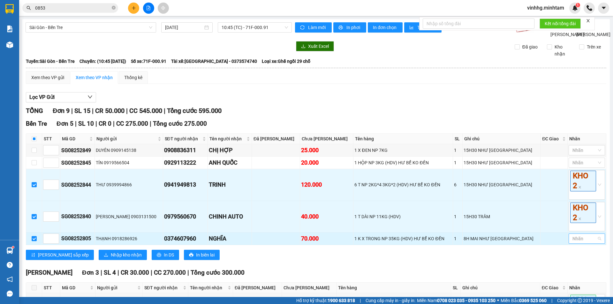
click at [585, 243] on div at bounding box center [583, 239] width 27 height 8
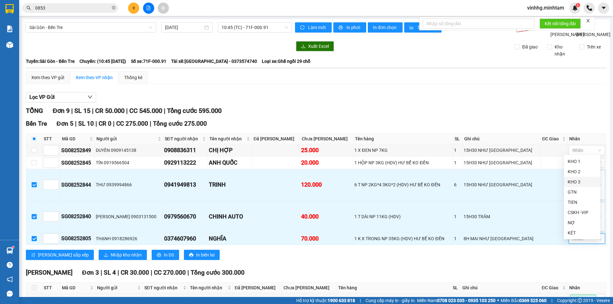
click at [578, 184] on div "KHO 3" at bounding box center [581, 181] width 29 height 7
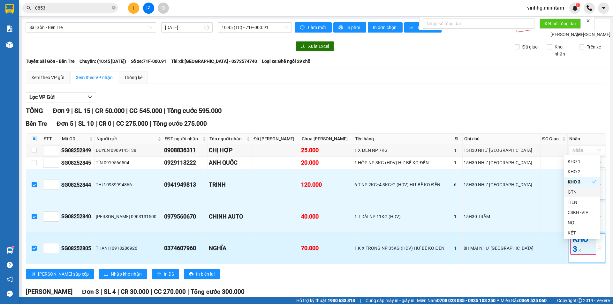
click at [545, 261] on td at bounding box center [553, 249] width 27 height 32
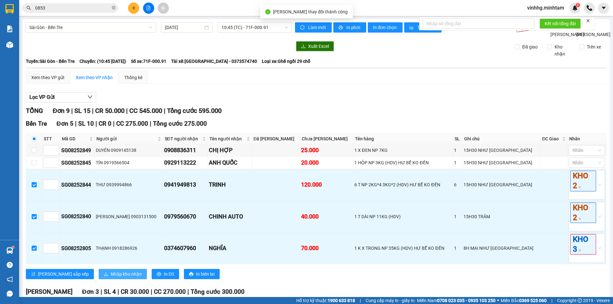
click at [111, 278] on span "Nhập kho nhận" at bounding box center [126, 274] width 31 height 7
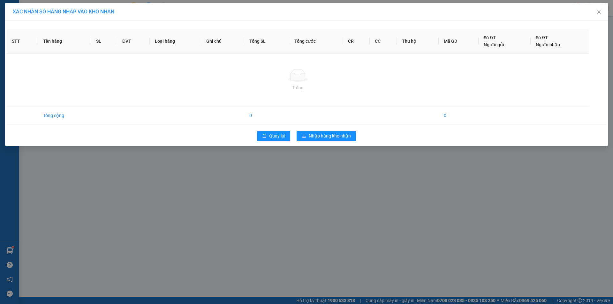
click at [298, 195] on div "XÁC NHẬN SỐ HÀNG NHẬP VÀO KHO NHẬN STT Tên hàng SL ĐVT Loại hàng Ghi chú Tổng S…" at bounding box center [306, 152] width 613 height 304
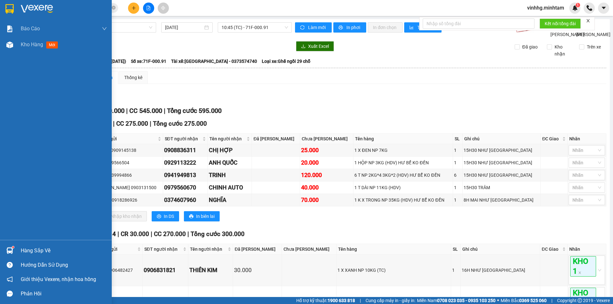
click at [11, 253] on img at bounding box center [9, 250] width 7 height 7
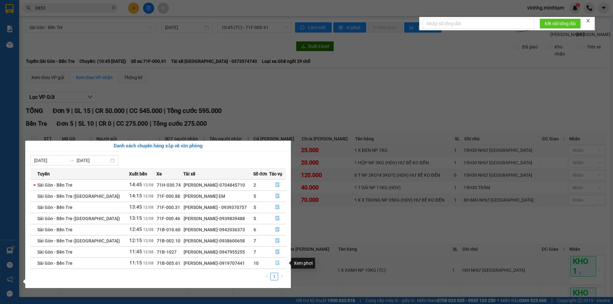
click at [277, 265] on icon "file-done" at bounding box center [277, 263] width 4 height 4
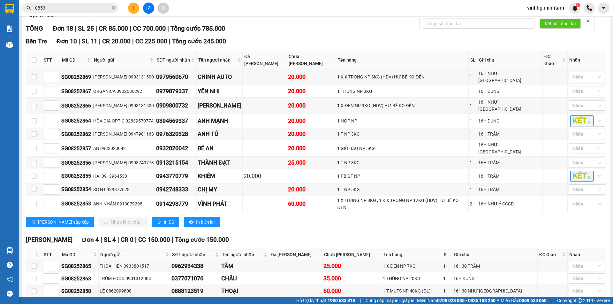
scroll to position [51, 0]
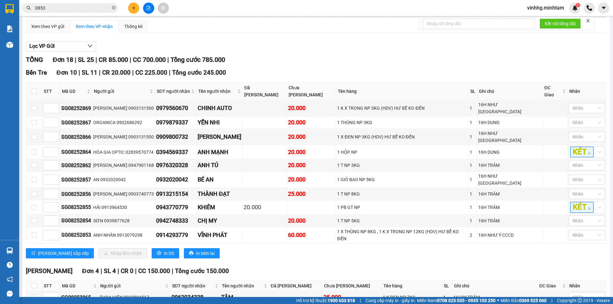
click at [61, 7] on input "0853" at bounding box center [72, 7] width 75 height 7
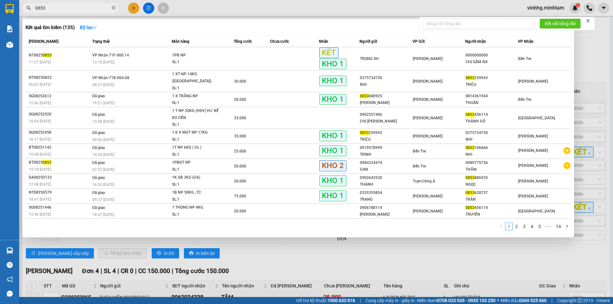
click at [61, 7] on input "0853" at bounding box center [72, 7] width 75 height 7
type input "[PERSON_NAME]"
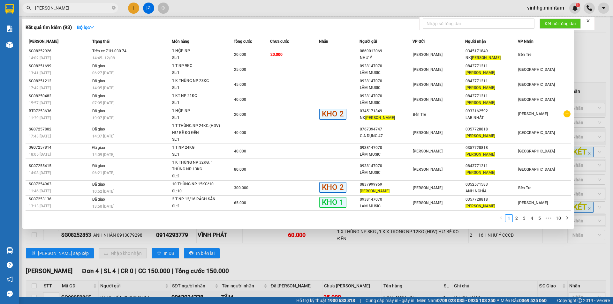
click at [114, 6] on icon "close-circle" at bounding box center [114, 8] width 4 height 4
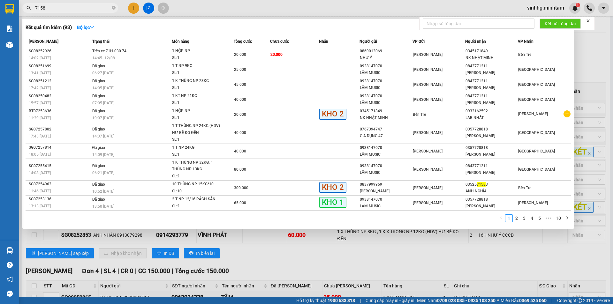
type input "71583"
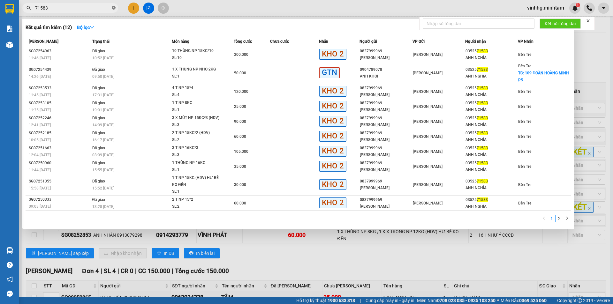
click at [113, 9] on icon "close-circle" at bounding box center [114, 8] width 4 height 4
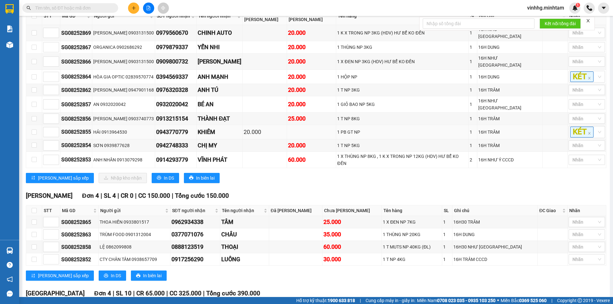
scroll to position [106, 0]
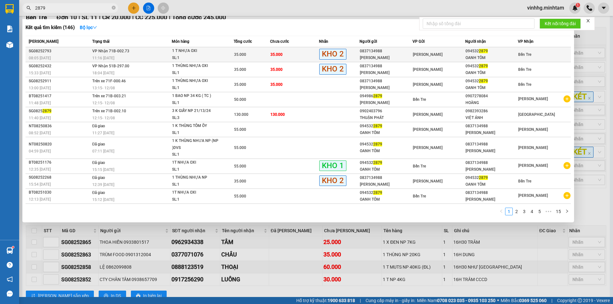
type input "2879"
click at [144, 51] on td "VP Nhận 71B-002.73 11:16 [DATE]" at bounding box center [131, 54] width 81 height 15
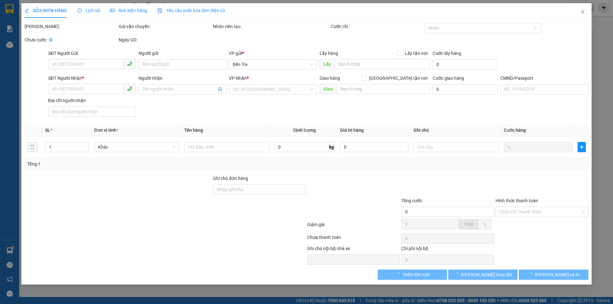
type input "0837134988"
type input "[PERSON_NAME]"
type input "0945322879"
type input "OANH TÔM"
type input "35.000"
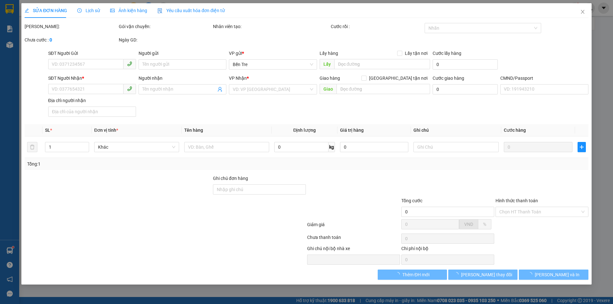
type input "35.000"
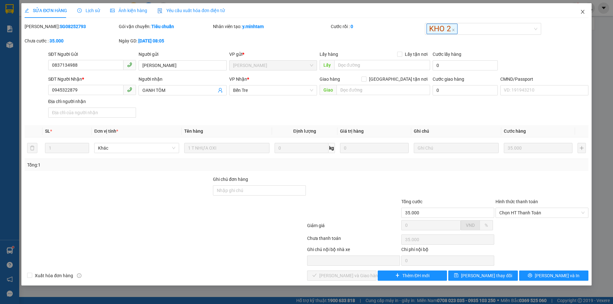
click at [580, 14] on icon "close" at bounding box center [582, 11] width 5 height 5
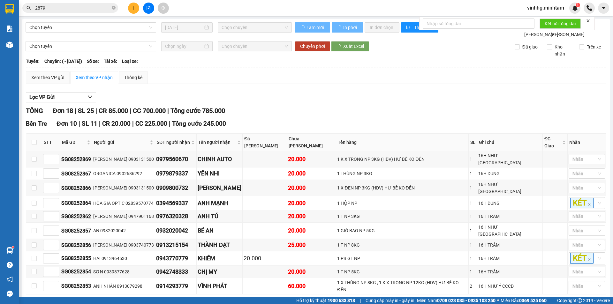
click at [59, 10] on input "2879" at bounding box center [72, 7] width 75 height 7
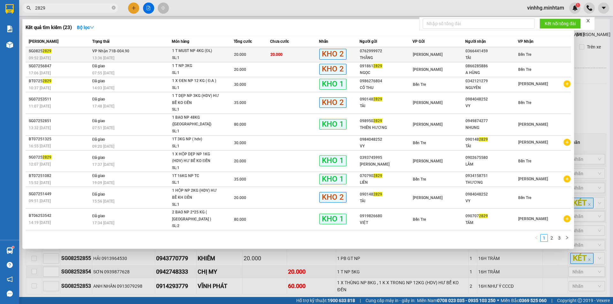
type input "2829"
click at [133, 51] on td "VP Nhận 71B-004.90 13:36 [DATE]" at bounding box center [131, 54] width 81 height 15
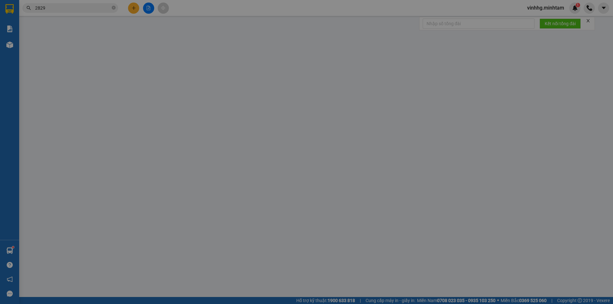
type input "0762999972"
type input "THẮNG"
type input "0366441459"
type input "TÀI"
type input "DG"
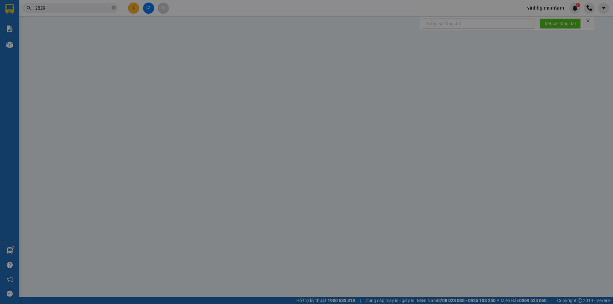
type input "20.000"
